Goal: Information Seeking & Learning: Learn about a topic

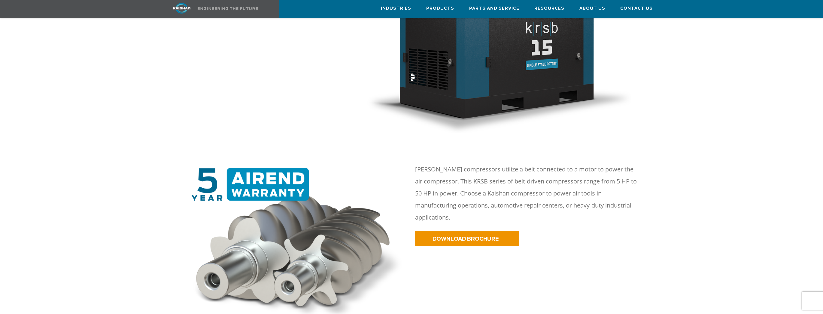
scroll to position [216, 0]
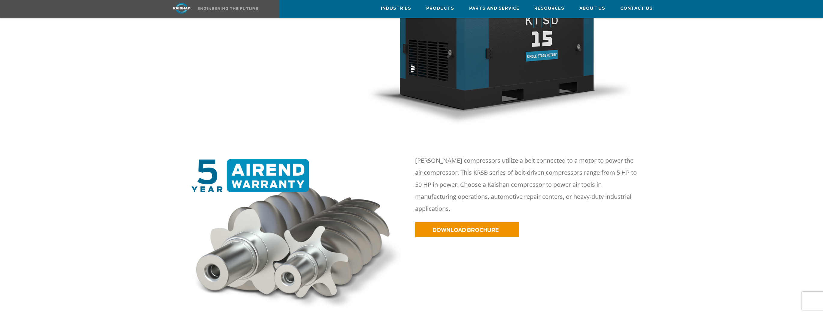
click at [284, 184] on img at bounding box center [297, 236] width 221 height 154
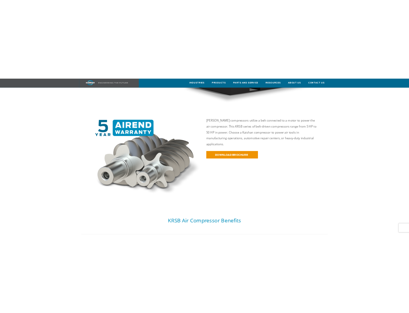
scroll to position [288, 0]
